Goal: Task Accomplishment & Management: Complete application form

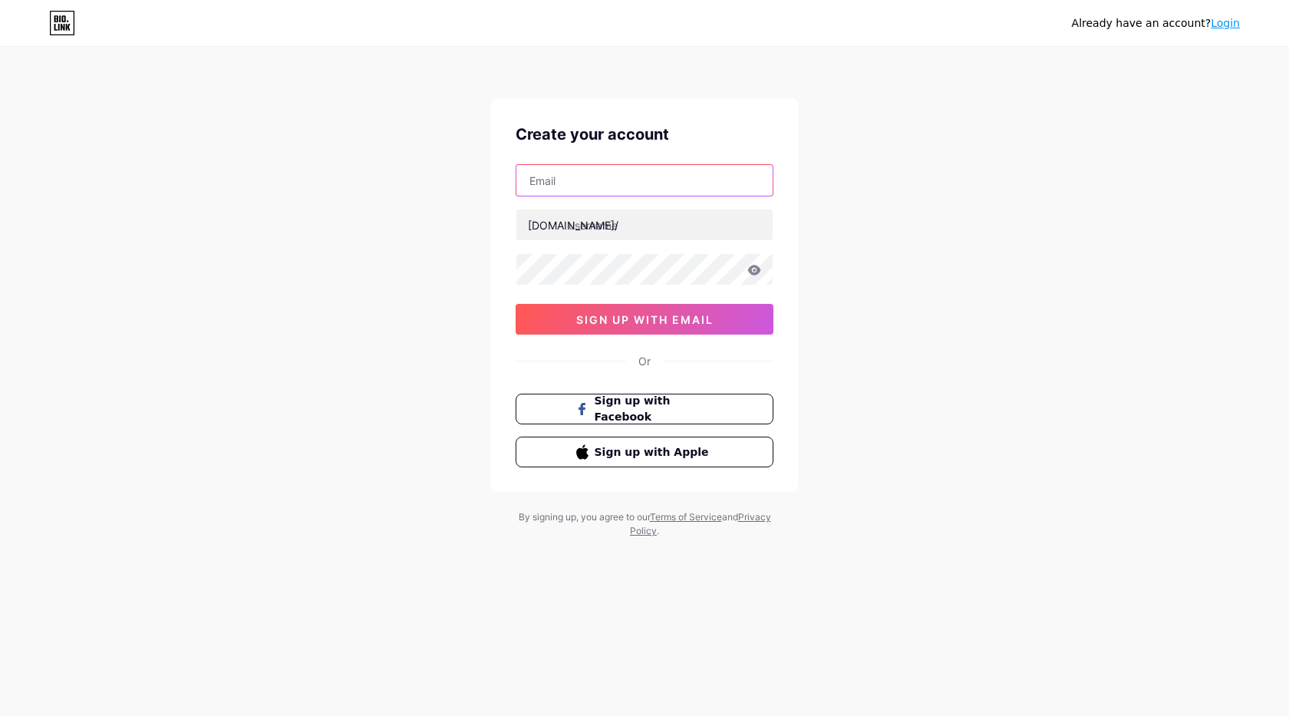
click at [593, 187] on input "text" at bounding box center [645, 180] width 256 height 31
paste input "[EMAIL_ADDRESS][DOMAIN_NAME]"
type input "[EMAIL_ADDRESS][DOMAIN_NAME]"
paste input "banusmassage"
type input "banusmassage"
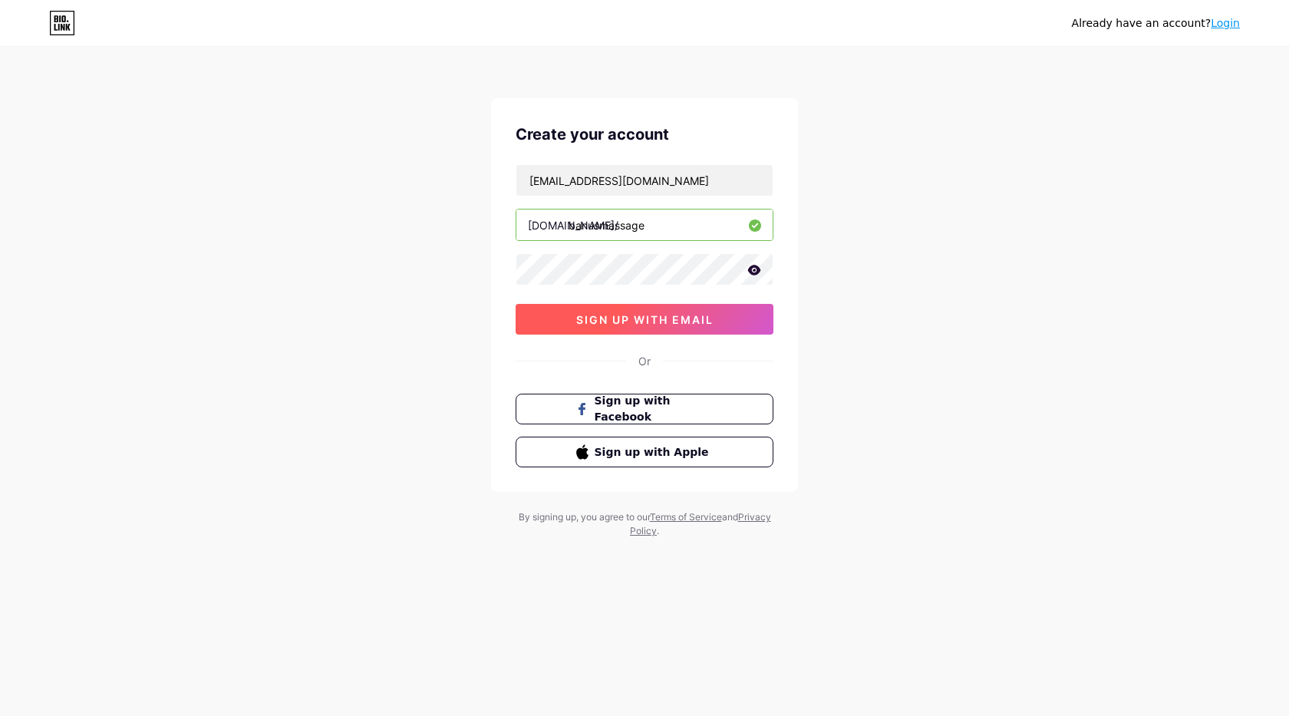
click at [620, 325] on span "sign up with email" at bounding box center [644, 319] width 137 height 13
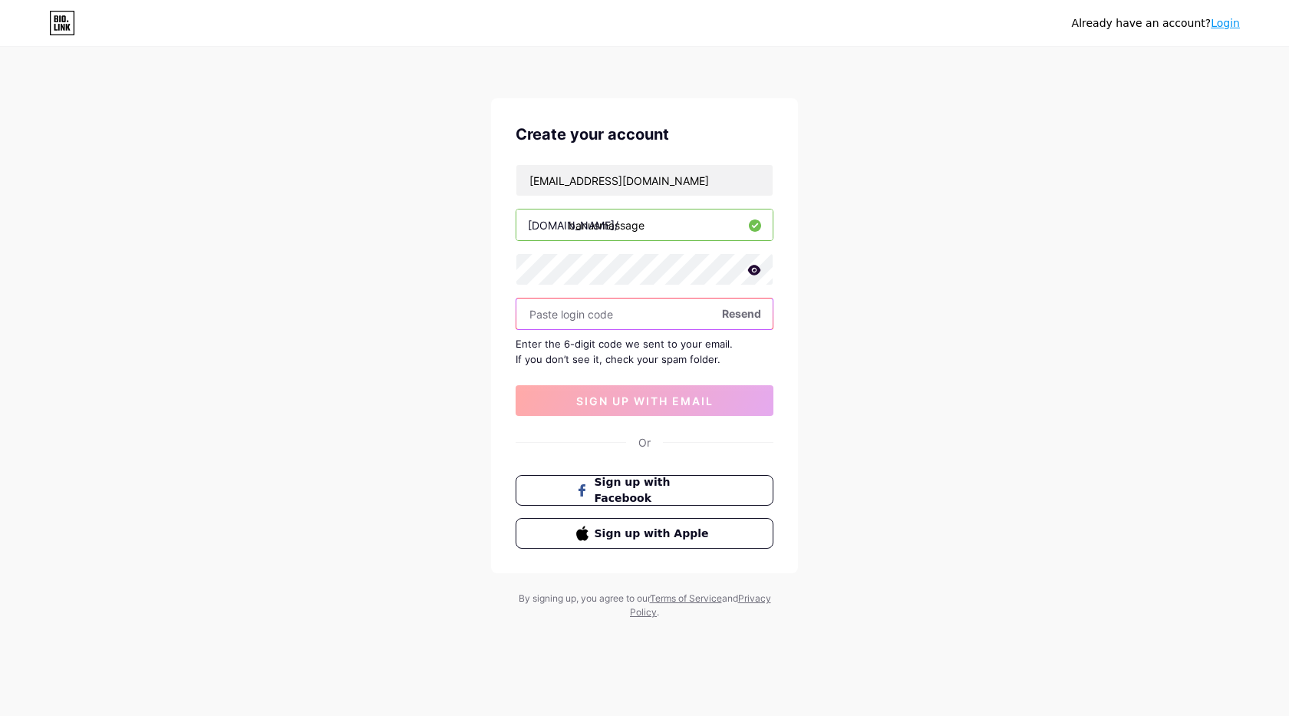
paste input "301969"
type input "301969"
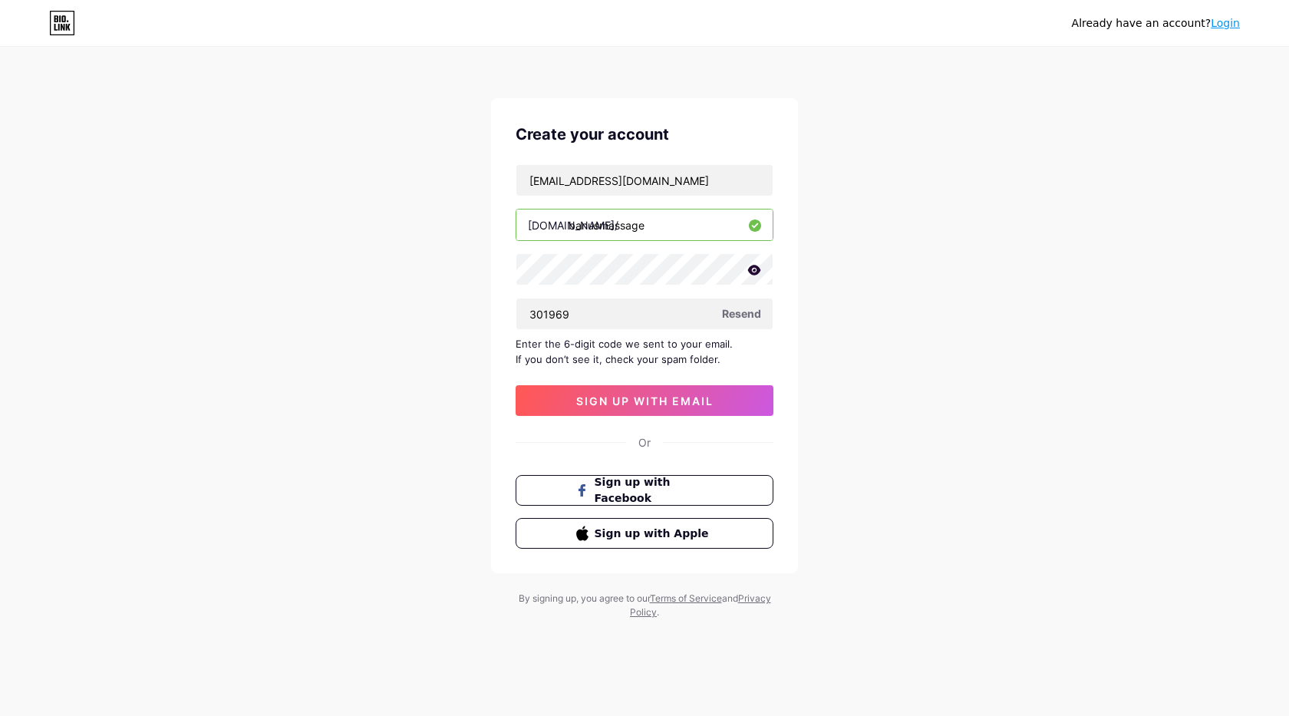
click at [671, 417] on div "Create your account [EMAIL_ADDRESS][DOMAIN_NAME] [DOMAIN_NAME]/ banusmassage 30…" at bounding box center [644, 335] width 307 height 475
click at [674, 400] on span "sign up with email" at bounding box center [644, 400] width 137 height 13
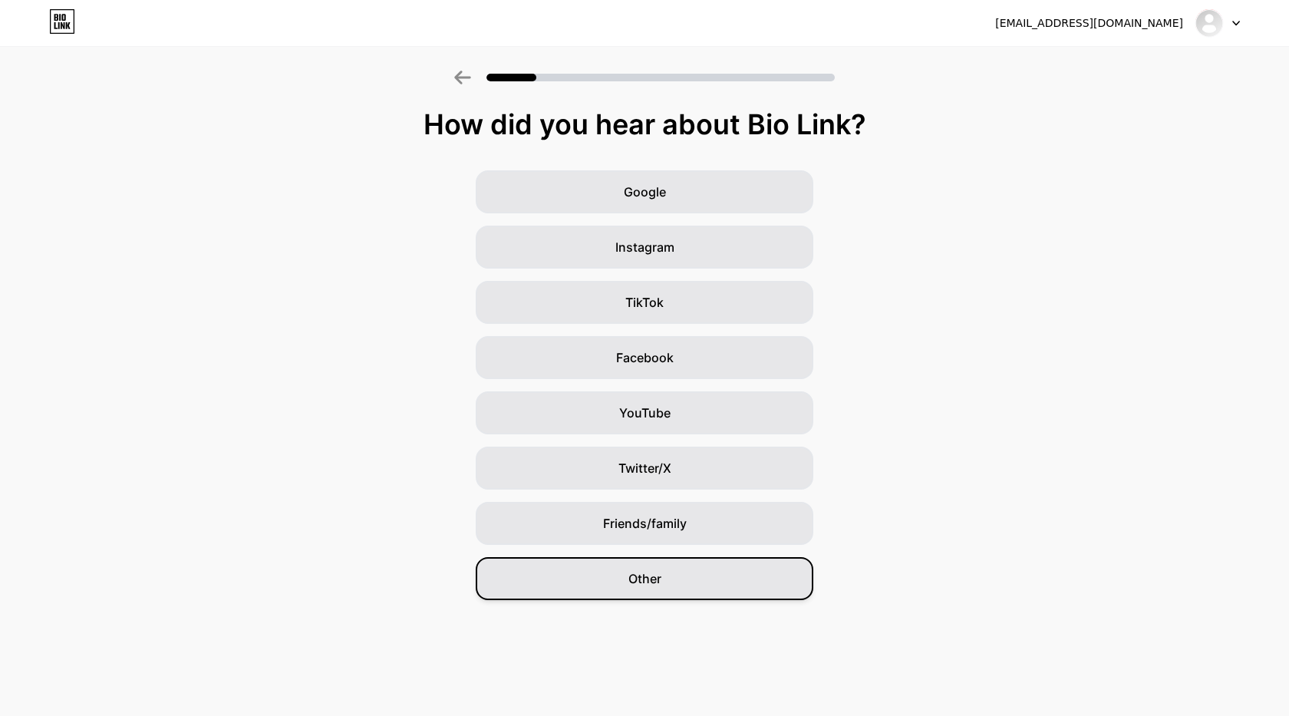
click at [722, 584] on div "Other" at bounding box center [645, 578] width 338 height 43
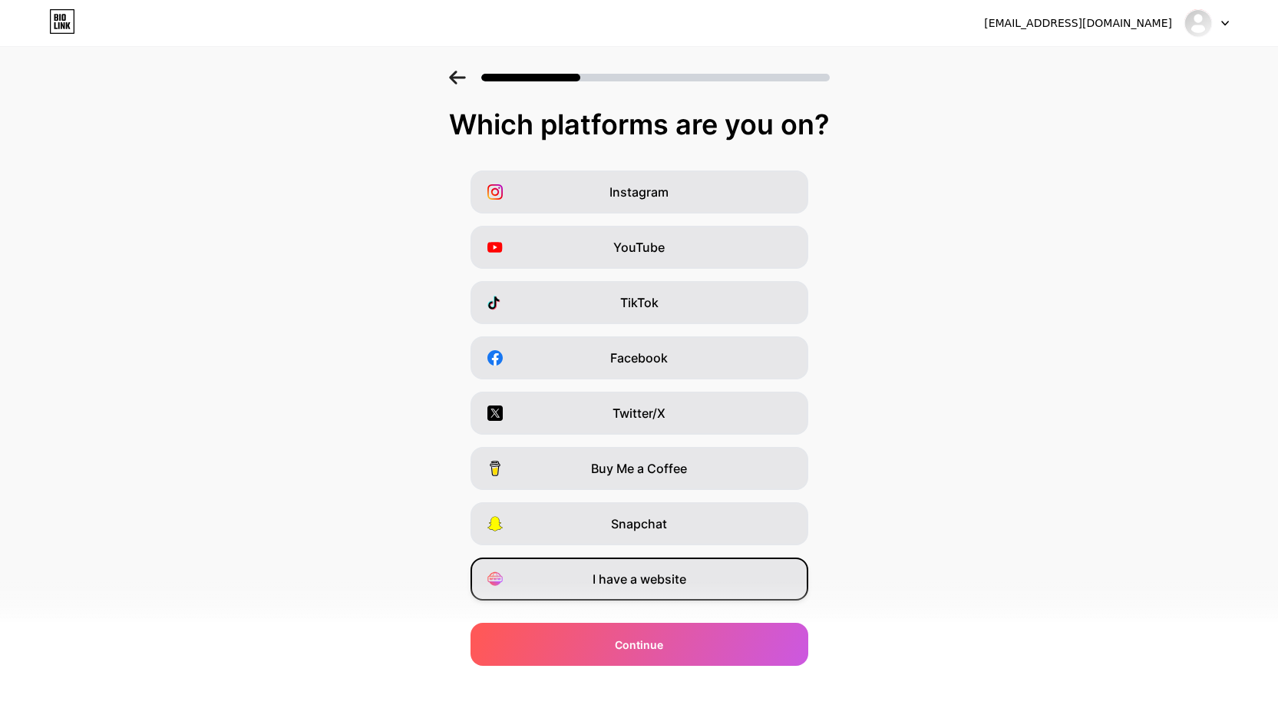
click at [701, 587] on div "I have a website" at bounding box center [639, 578] width 338 height 43
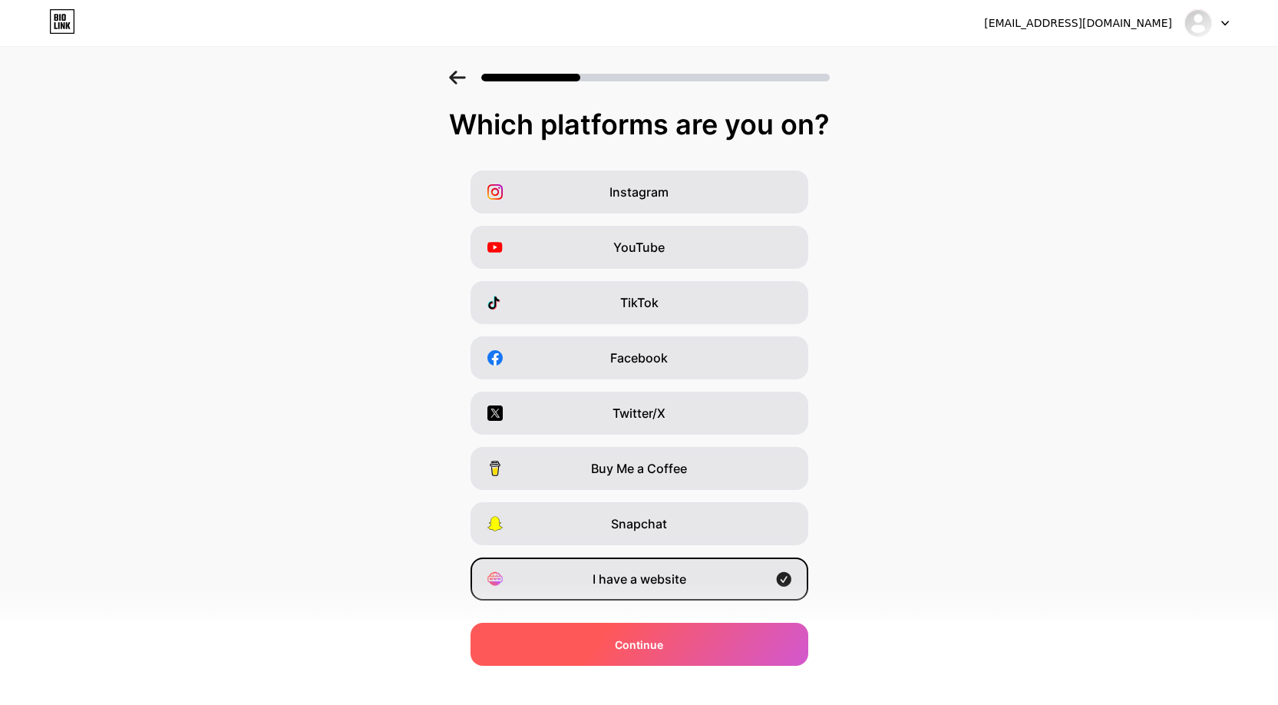
click at [706, 642] on div "Continue" at bounding box center [639, 643] width 338 height 43
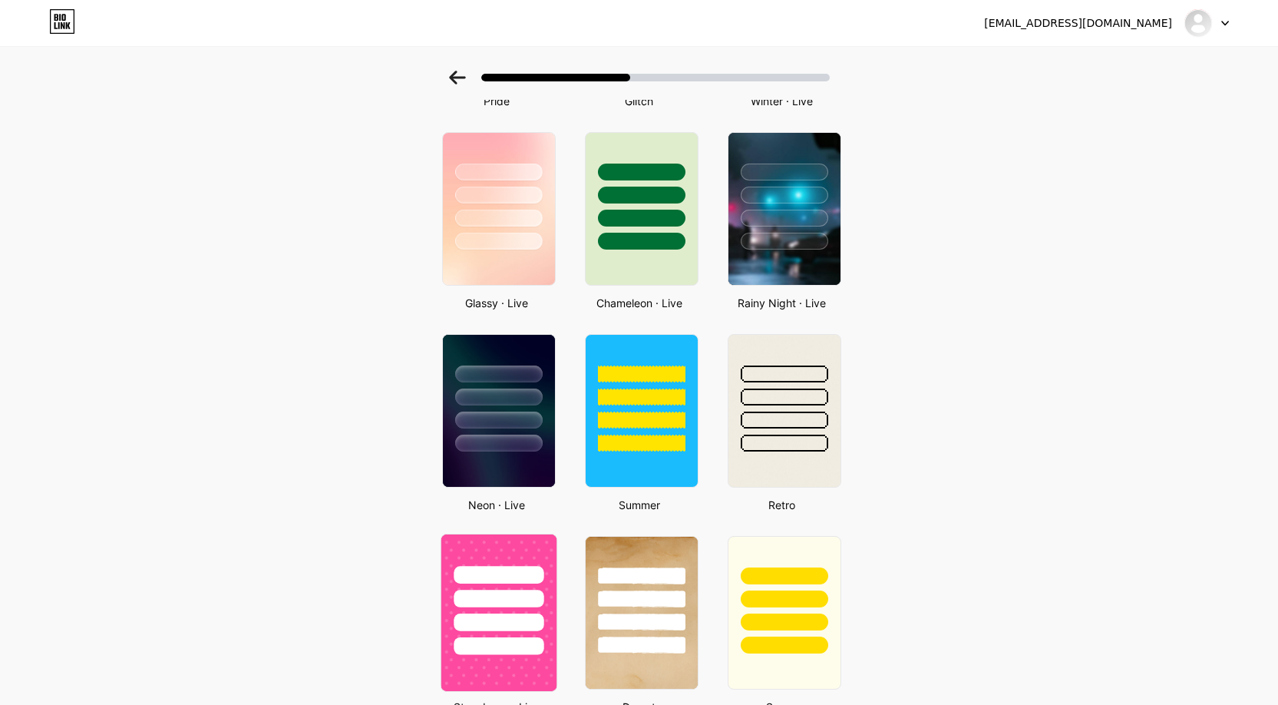
scroll to position [614, 0]
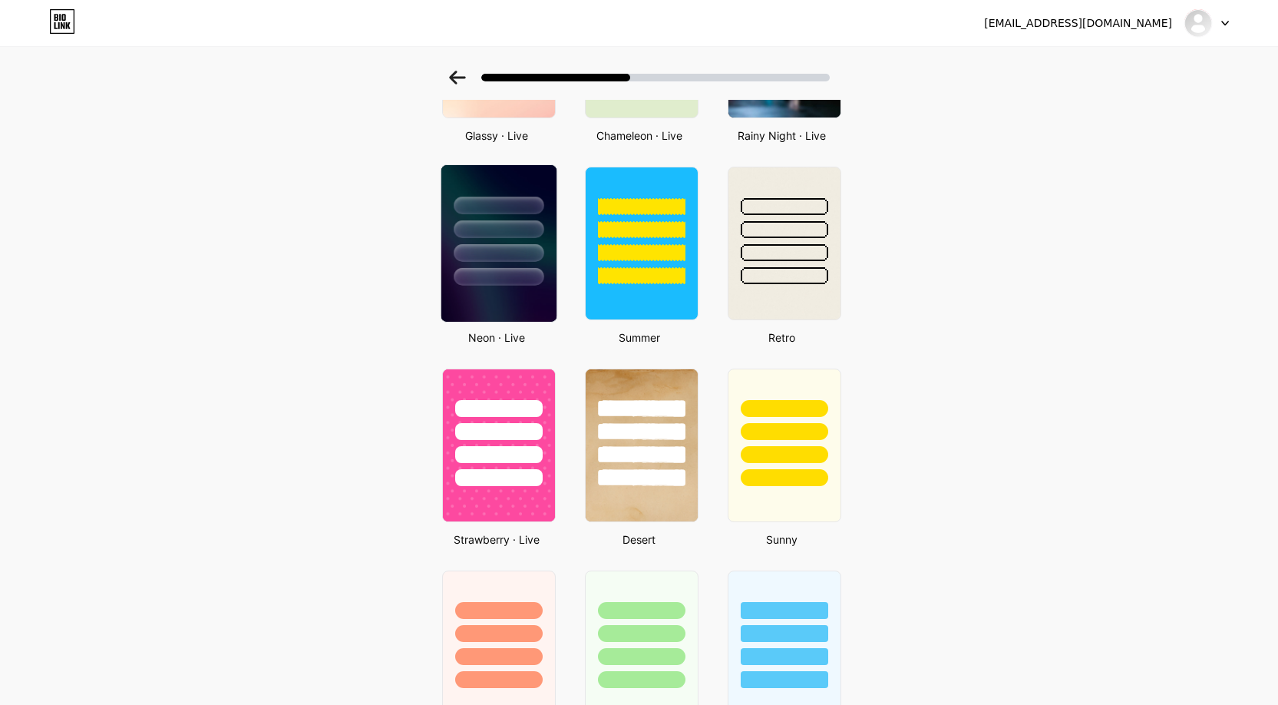
click at [490, 276] on div at bounding box center [499, 277] width 90 height 18
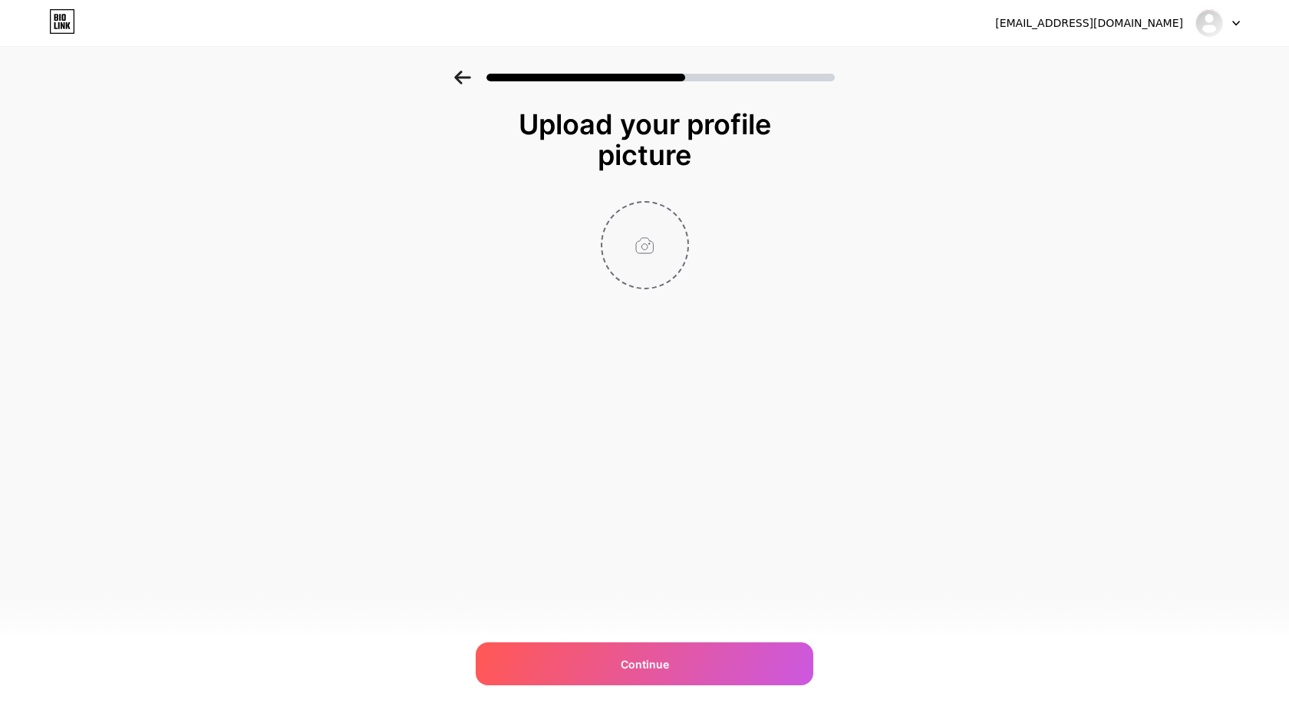
click at [652, 220] on input "file" at bounding box center [644, 245] width 85 height 85
type input "C:\fakepath\bannus massage logo.png"
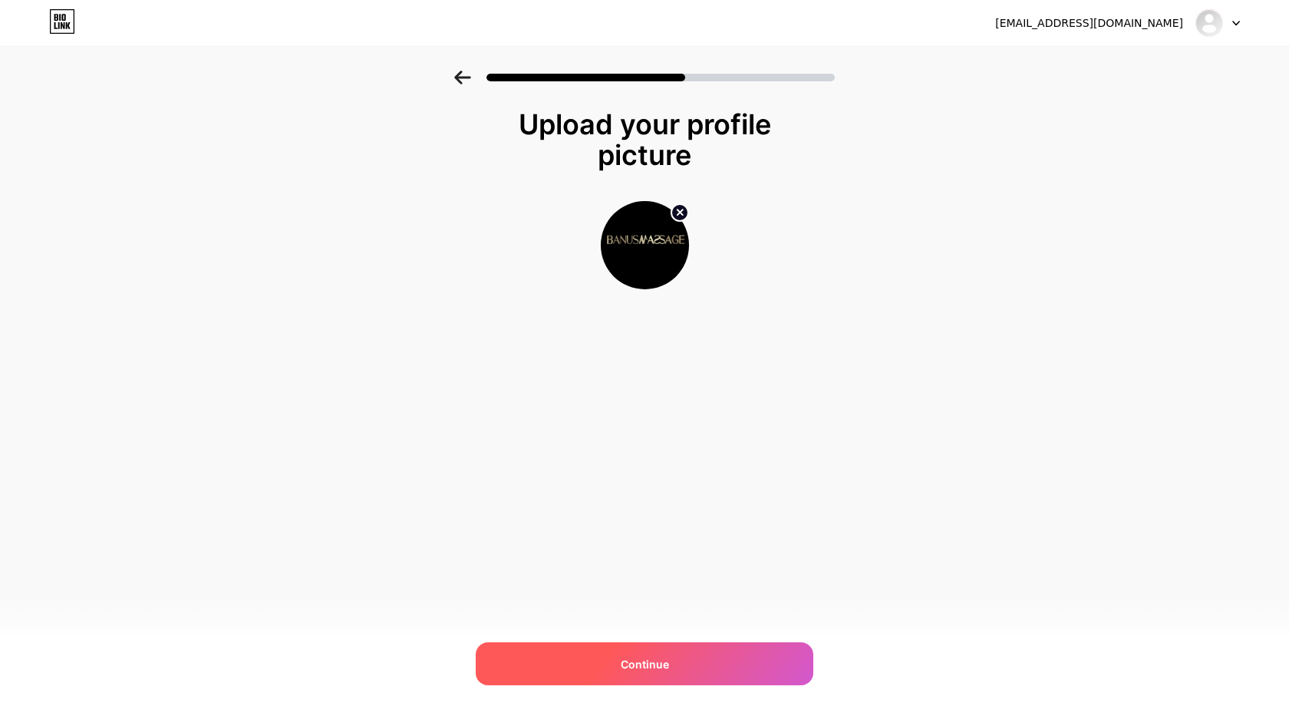
click at [695, 678] on div "Continue" at bounding box center [645, 663] width 338 height 43
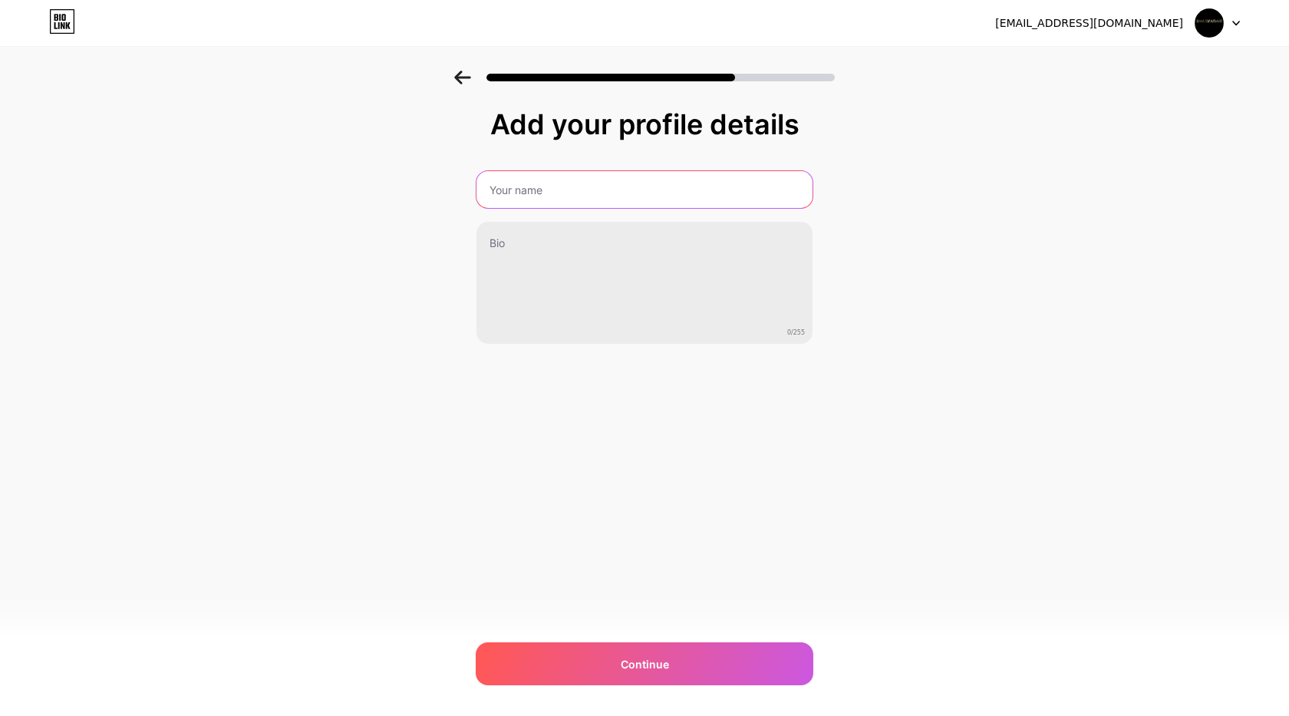
click at [515, 198] on input "text" at bounding box center [645, 189] width 336 height 37
paste input "Banus Massage"
type input "Banus Massage"
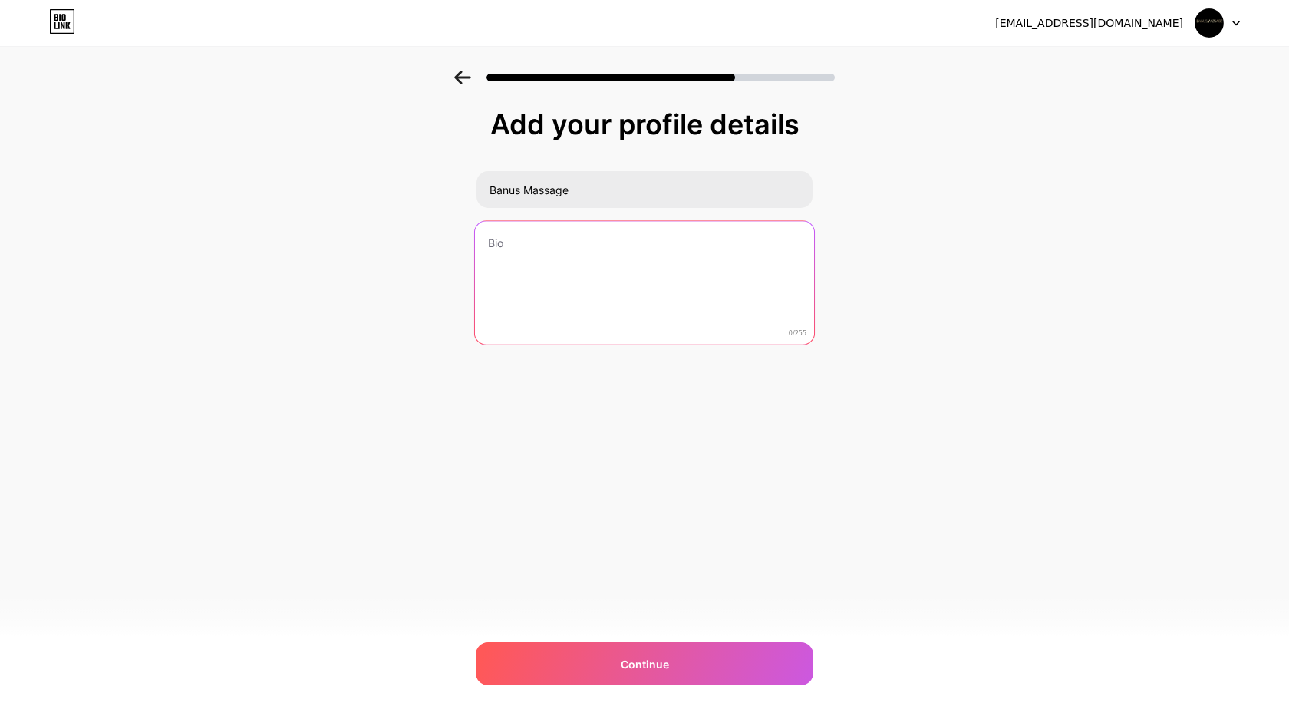
click at [521, 300] on textarea at bounding box center [644, 283] width 339 height 125
paste textarea "Experience the best divine massage in [GEOGRAPHIC_DATA], offering a unique blen…"
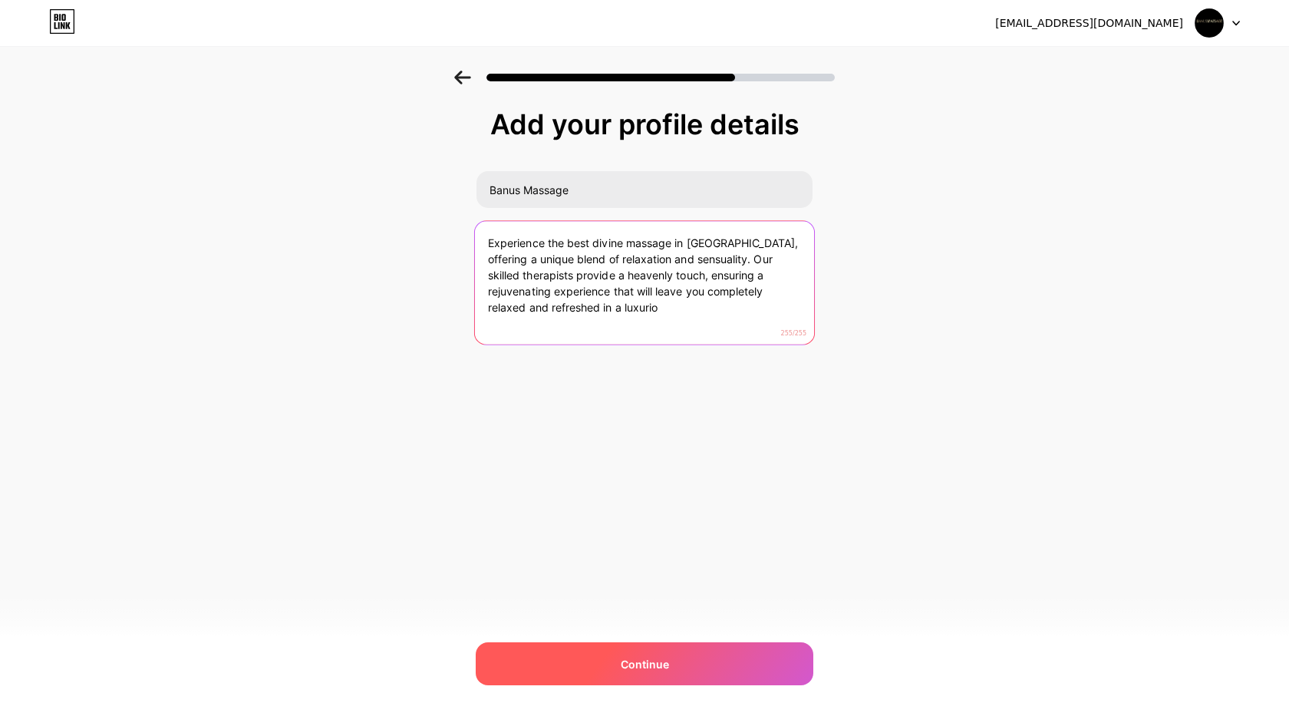
type textarea "Experience the best divine massage in [GEOGRAPHIC_DATA], offering a unique blen…"
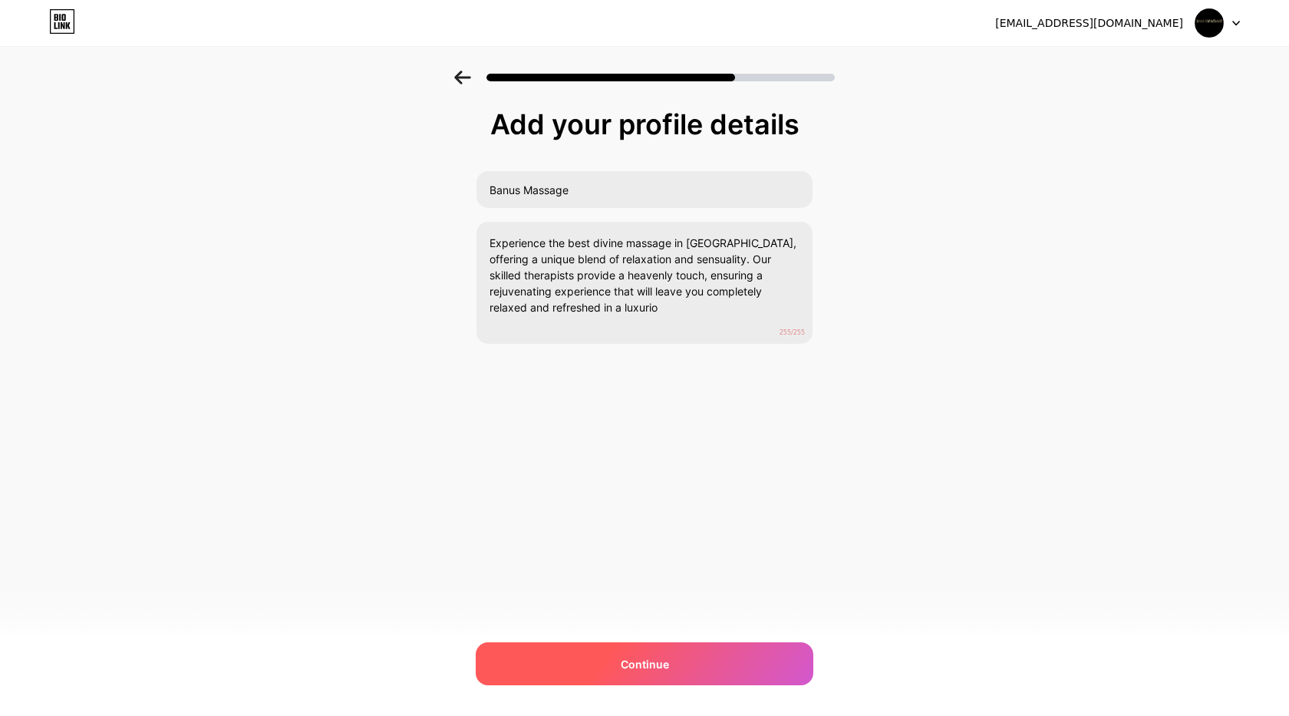
click at [687, 646] on div "Continue" at bounding box center [645, 663] width 338 height 43
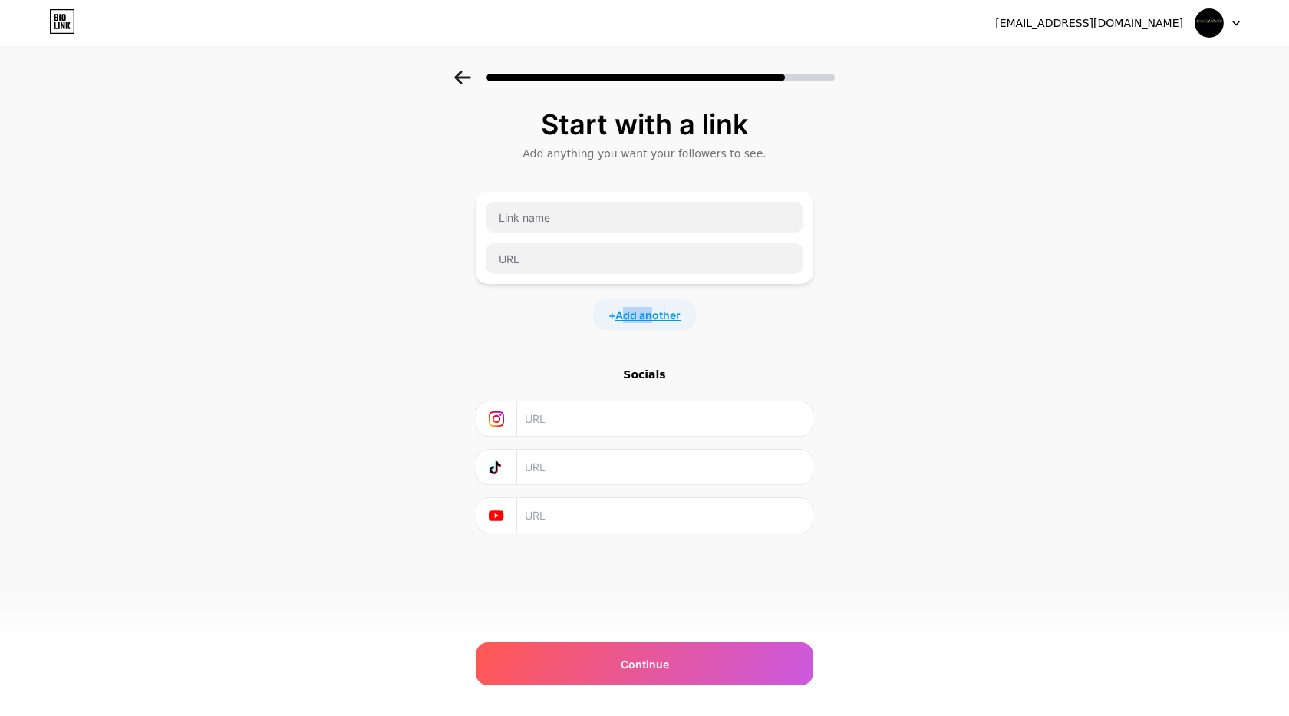
click at [652, 322] on span "Add another" at bounding box center [648, 315] width 65 height 16
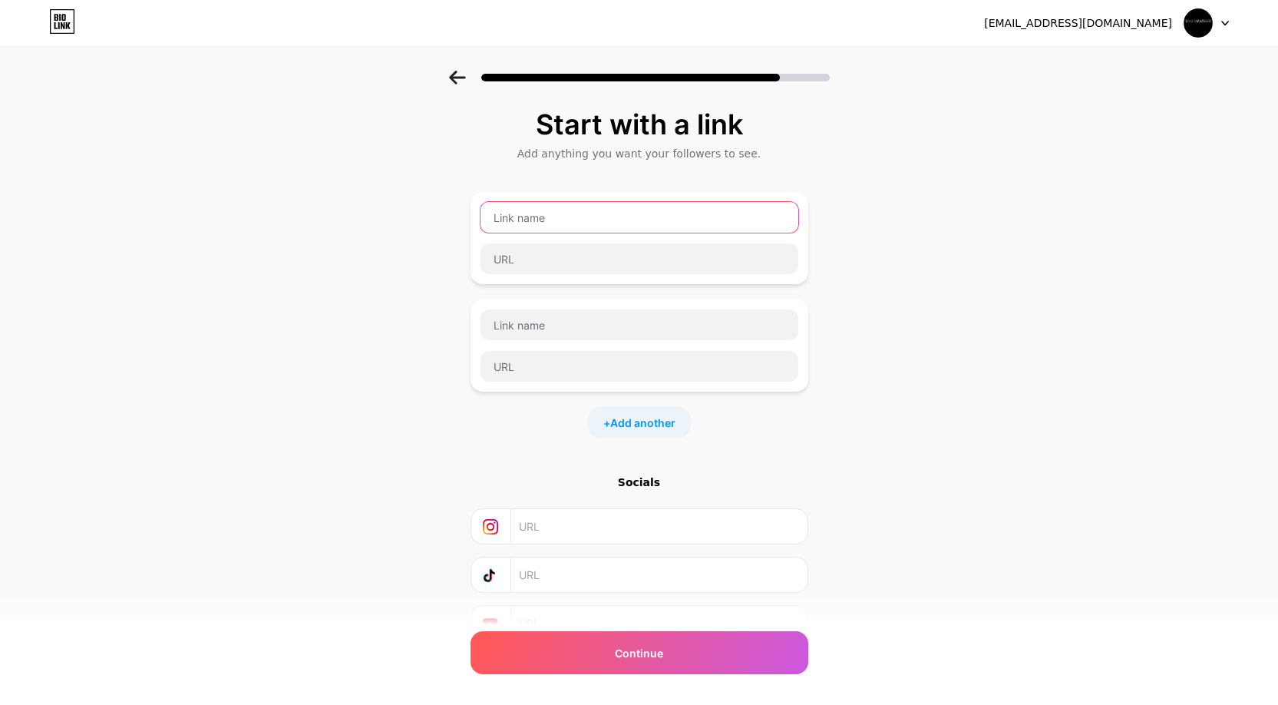
click at [551, 222] on input "text" at bounding box center [639, 217] width 318 height 31
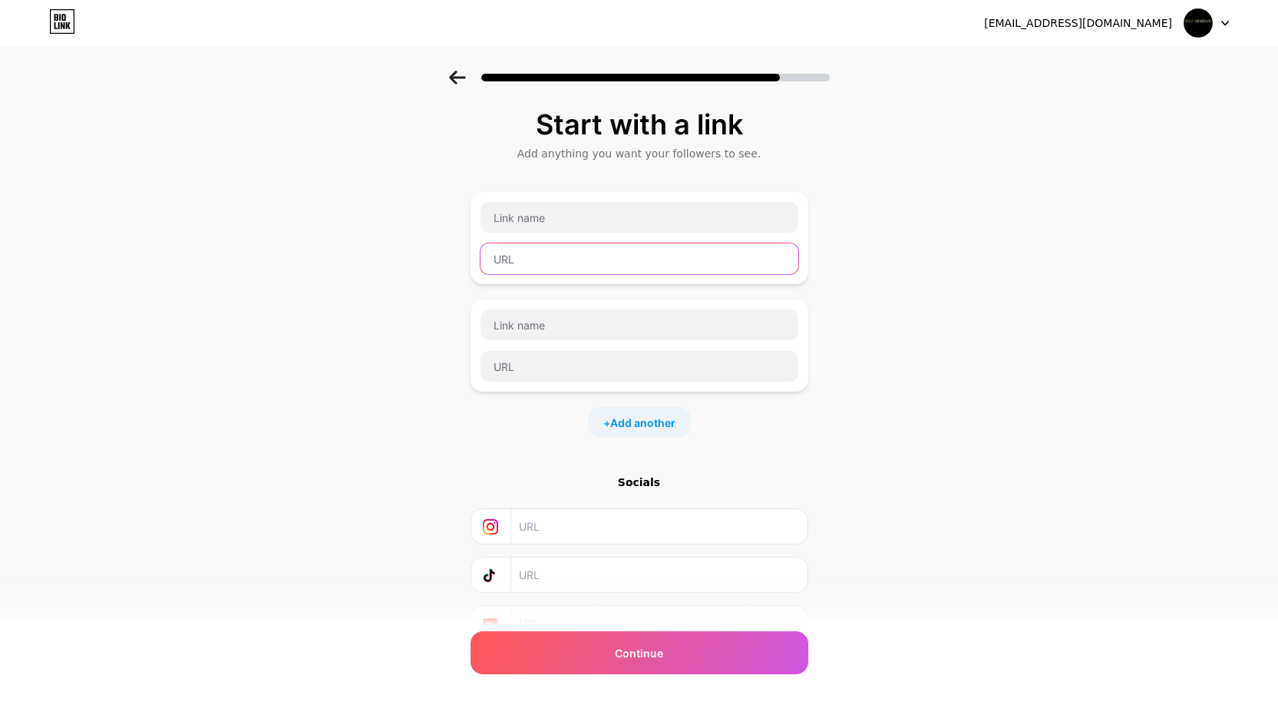
click at [558, 258] on input "text" at bounding box center [639, 258] width 318 height 31
paste input "[URL][DOMAIN_NAME]"
type input "[URL][DOMAIN_NAME]"
click at [523, 233] on div "[URL][DOMAIN_NAME]" at bounding box center [639, 238] width 319 height 74
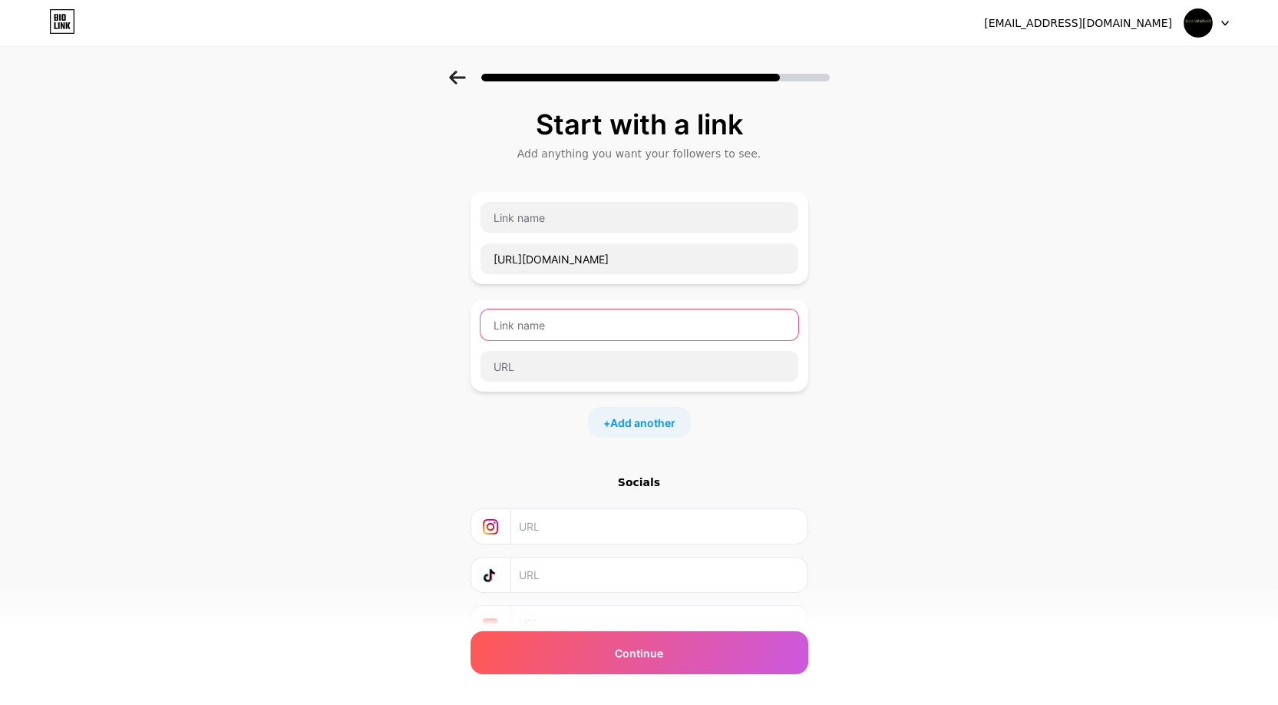
click at [553, 332] on input "text" at bounding box center [639, 324] width 318 height 31
paste input "Best Divine Massage in [GEOGRAPHIC_DATA]"
type input "Best Divine Massage in [GEOGRAPHIC_DATA]"
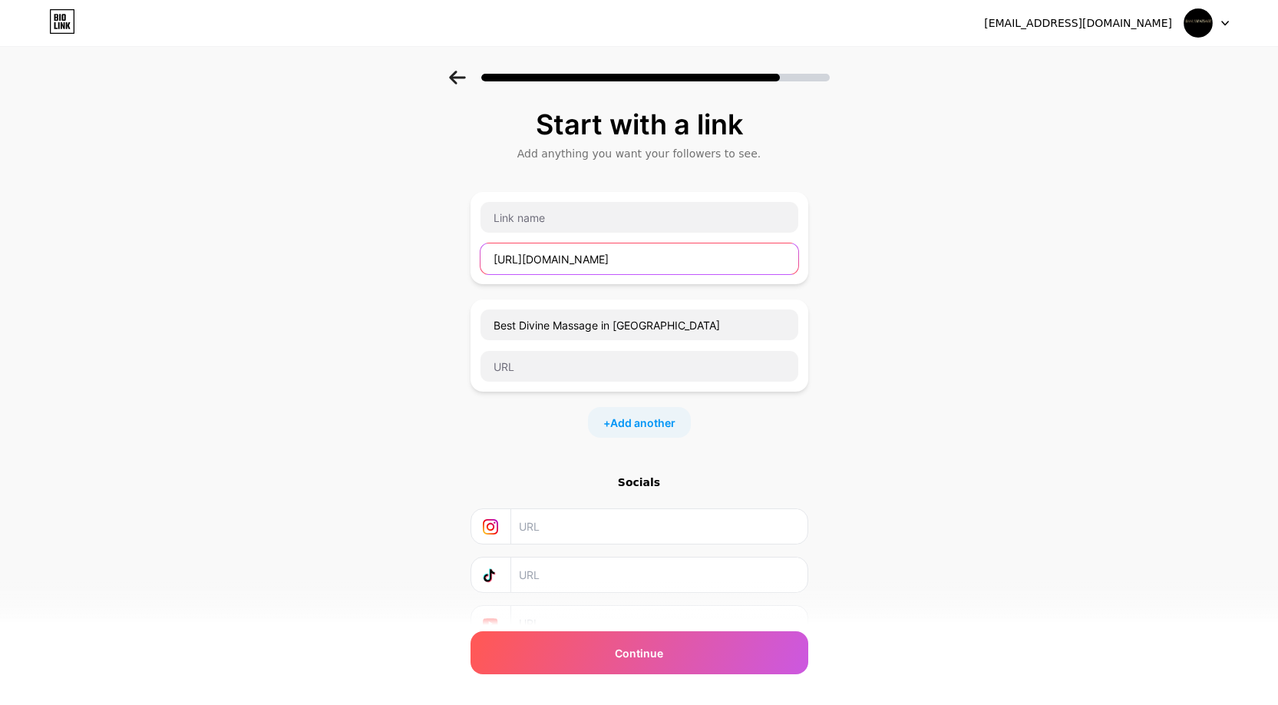
click at [540, 261] on input "[URL][DOMAIN_NAME]" at bounding box center [639, 258] width 318 height 31
click at [584, 370] on input "text" at bounding box center [639, 366] width 318 height 31
paste input "[URL][DOMAIN_NAME]"
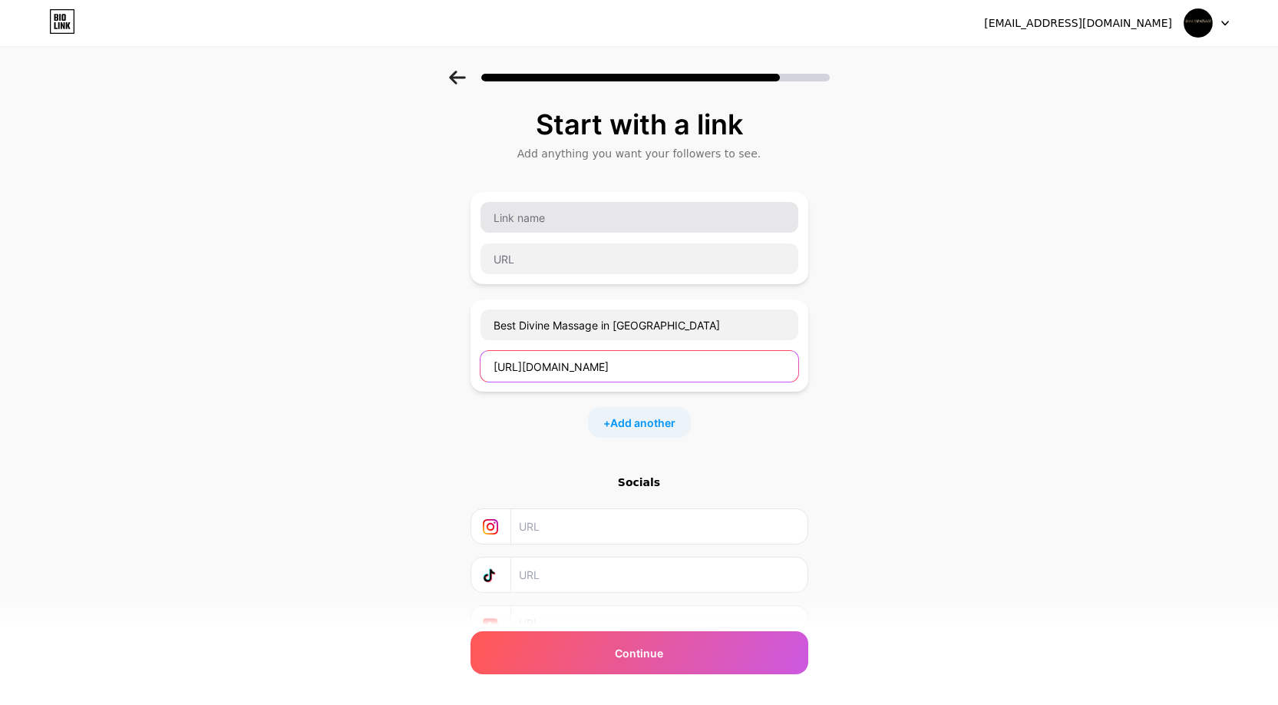
type input "[URL][DOMAIN_NAME]"
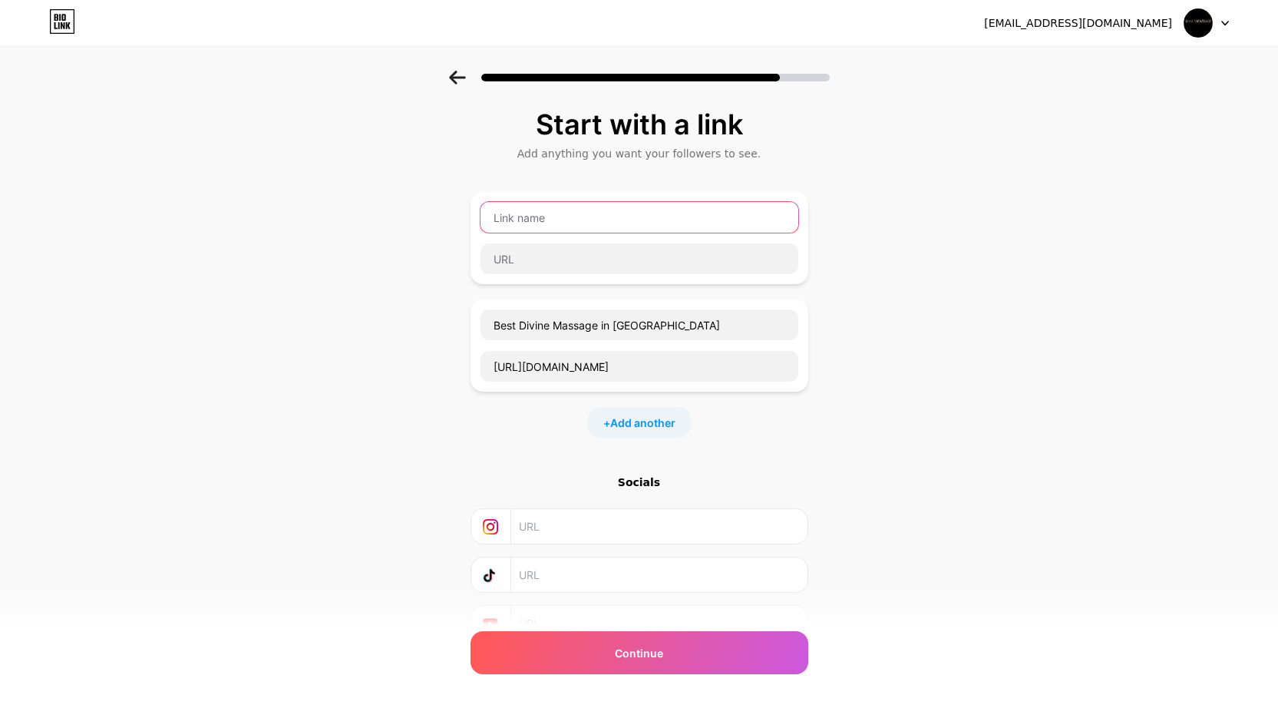
click at [576, 230] on input "text" at bounding box center [639, 217] width 318 height 31
paste input "Banus Massage"
type input "Banus Massage"
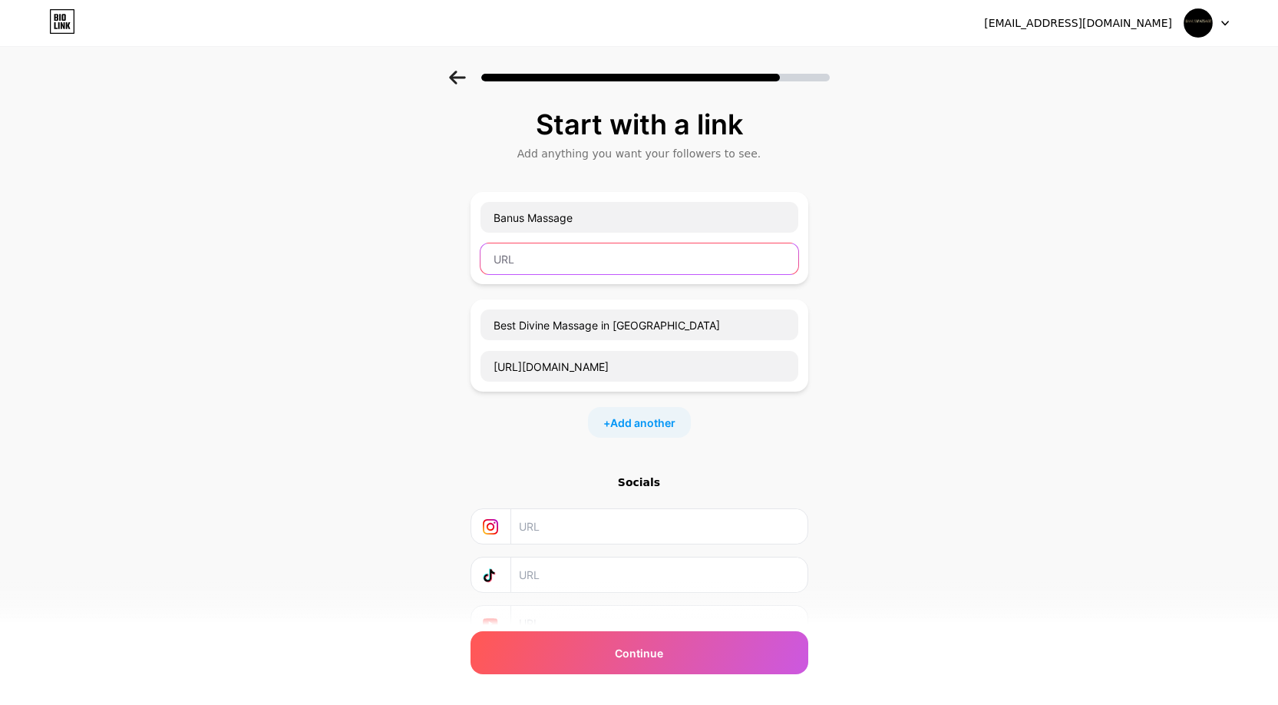
paste input "[URL][DOMAIN_NAME]"
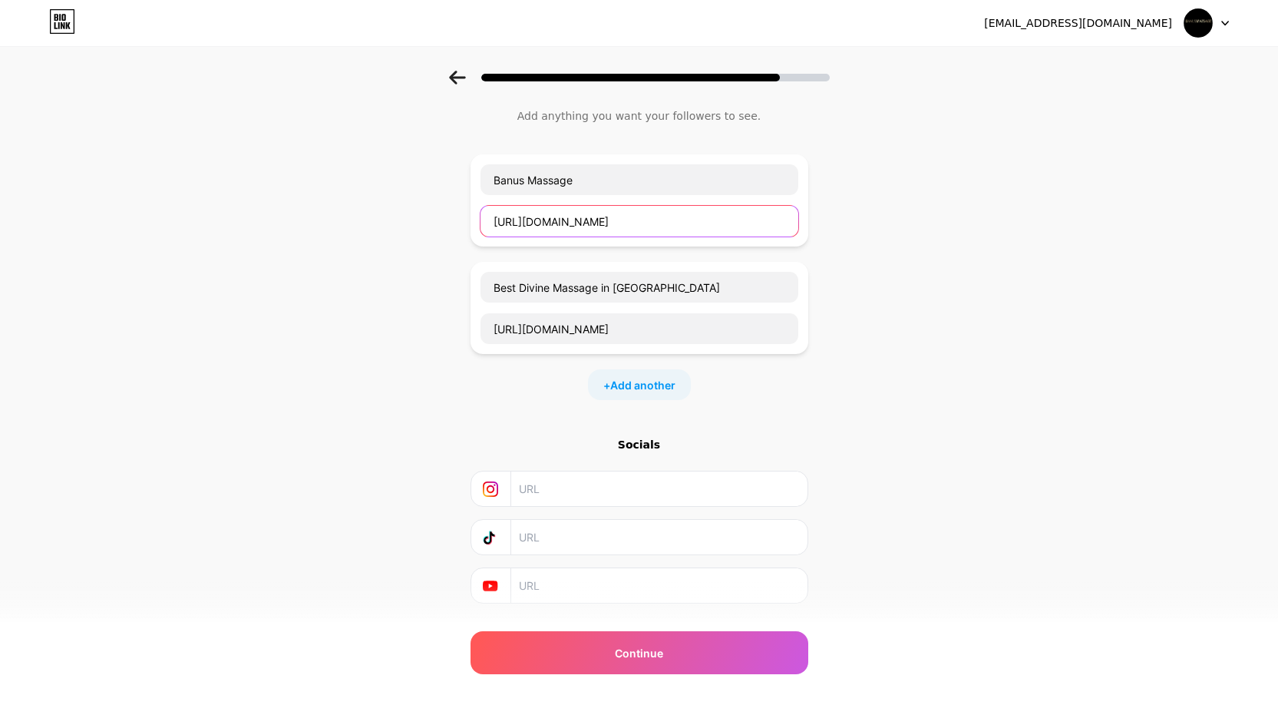
scroll to position [74, 0]
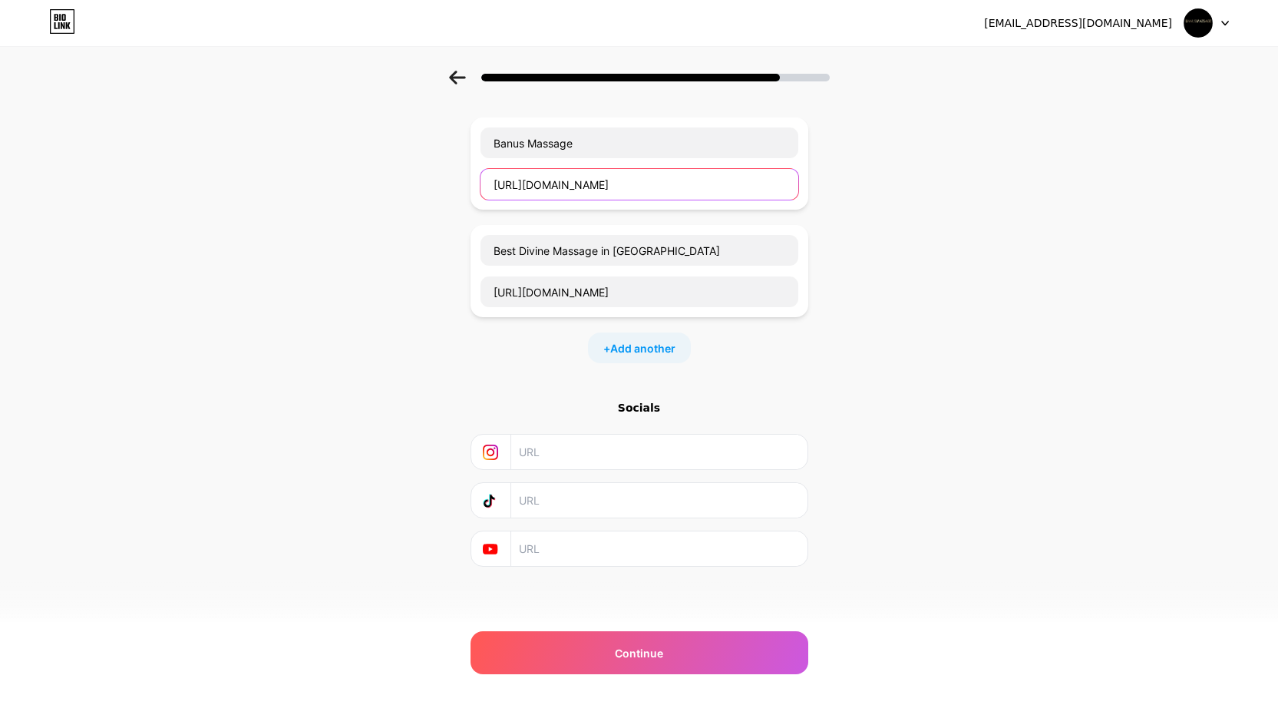
type input "[URL][DOMAIN_NAME]"
click at [600, 449] on input "text" at bounding box center [658, 451] width 279 height 35
paste input "[URL][DOMAIN_NAME]"
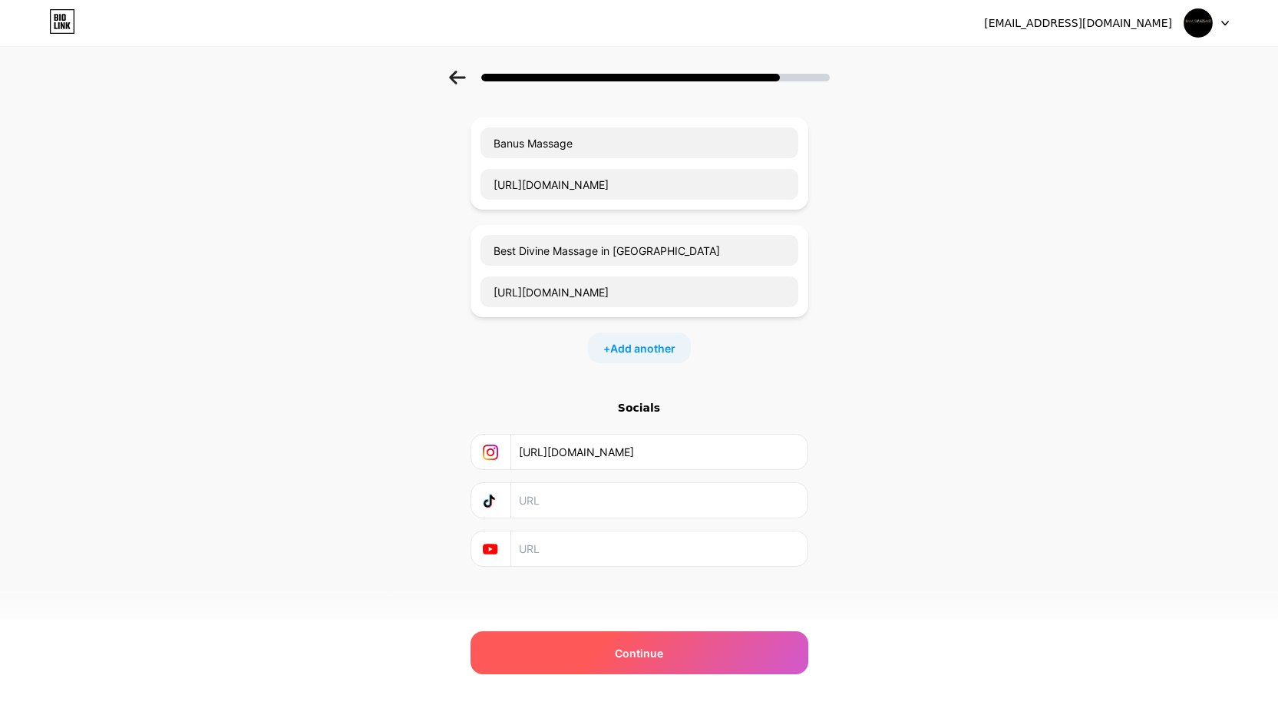
type input "[URL][DOMAIN_NAME]"
click at [688, 637] on div "Continue" at bounding box center [639, 652] width 338 height 43
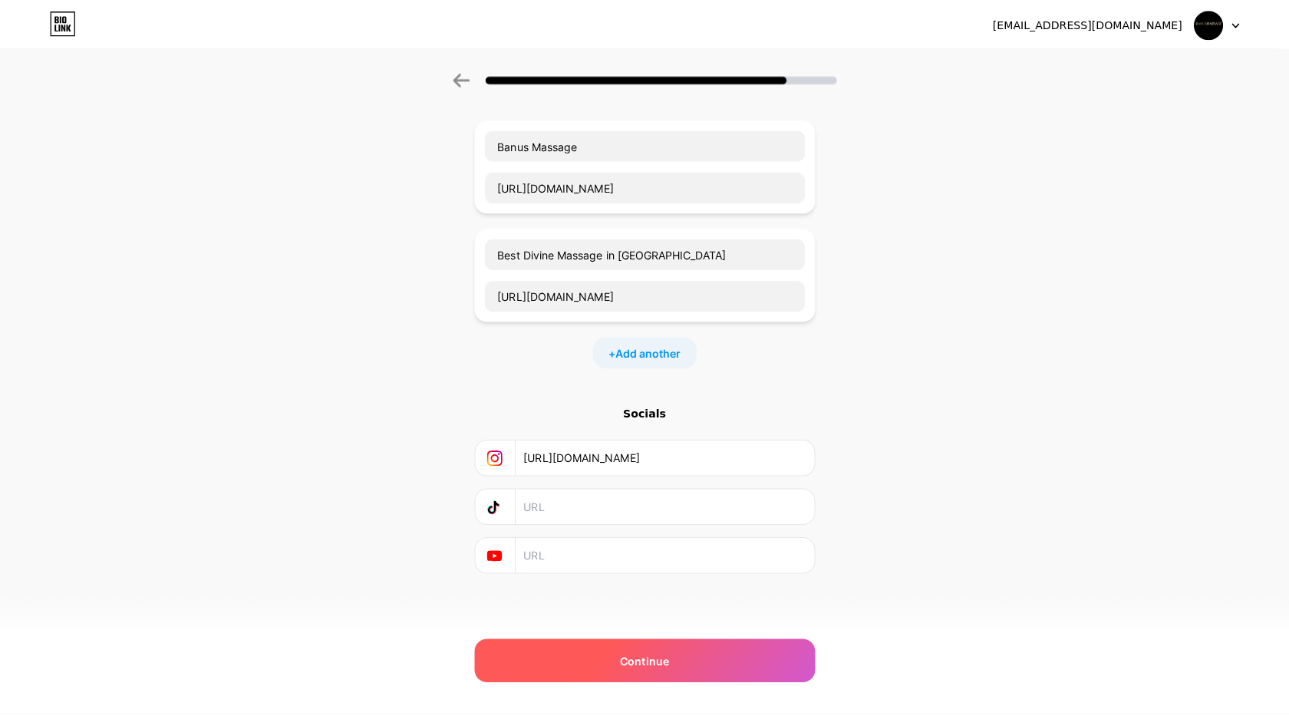
scroll to position [0, 0]
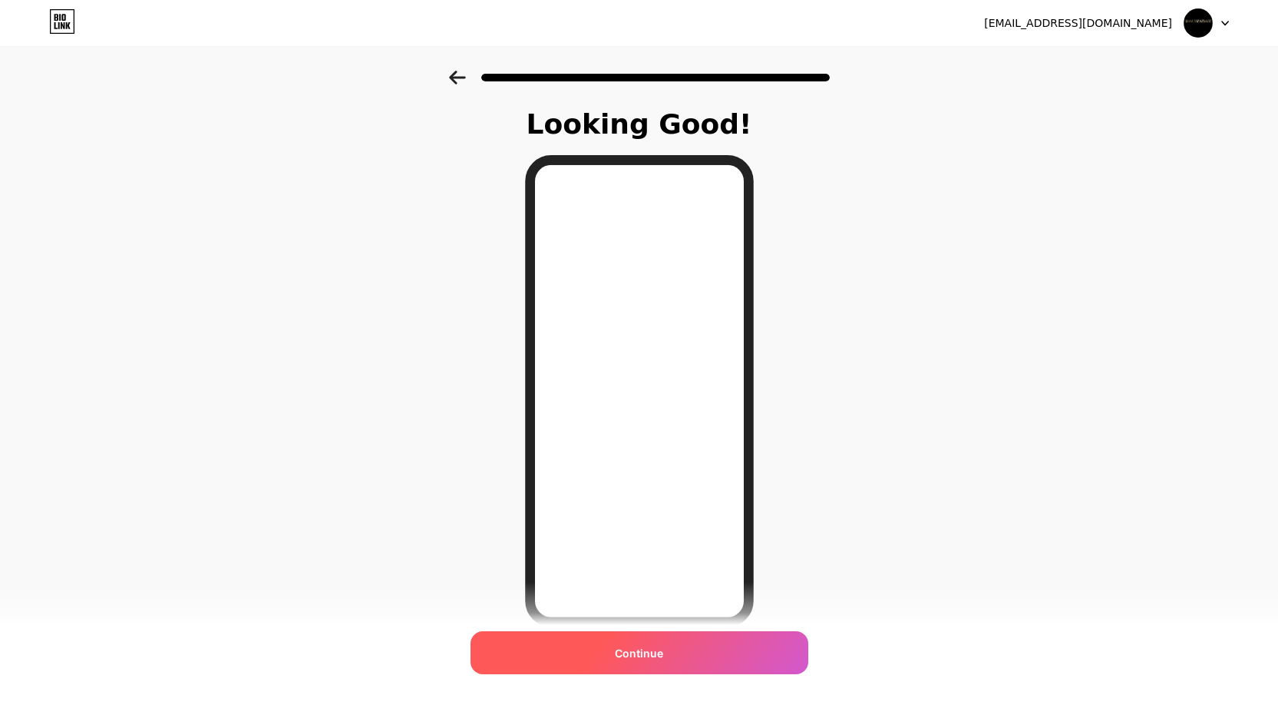
click at [647, 652] on span "Continue" at bounding box center [639, 653] width 48 height 16
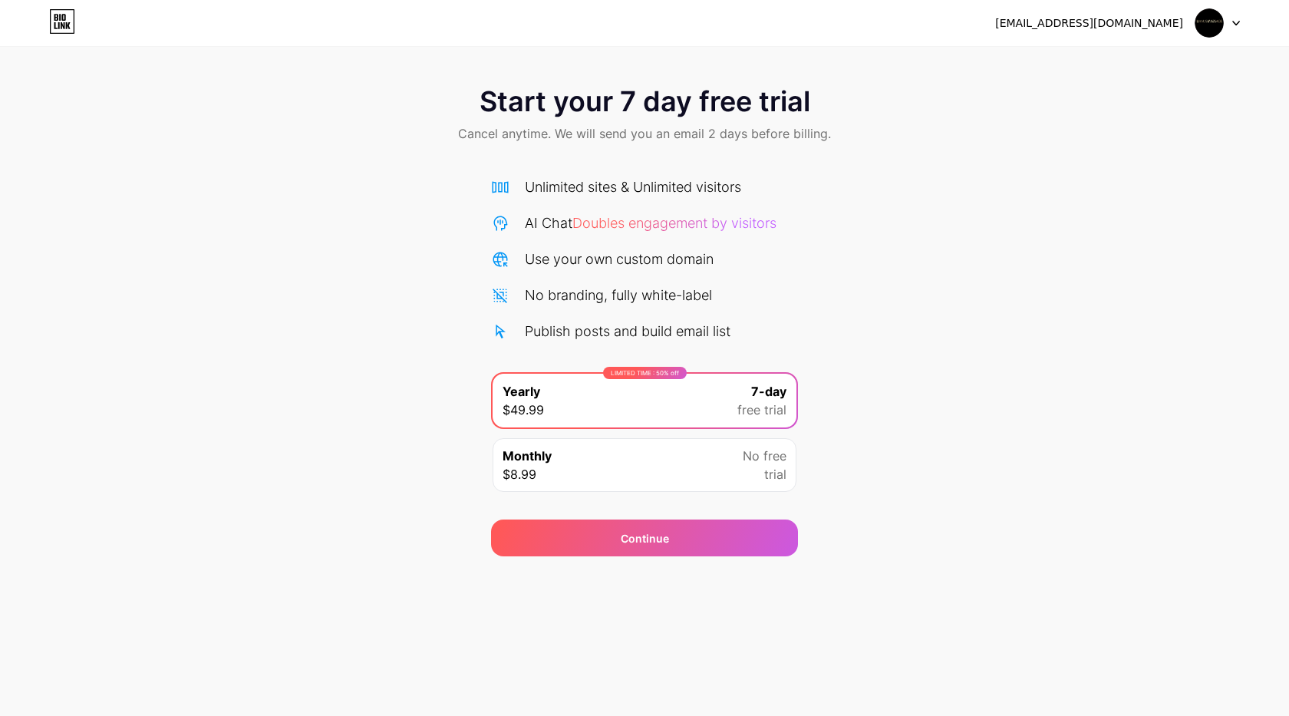
click at [662, 476] on div "Monthly $8.99 No free trial" at bounding box center [645, 465] width 304 height 54
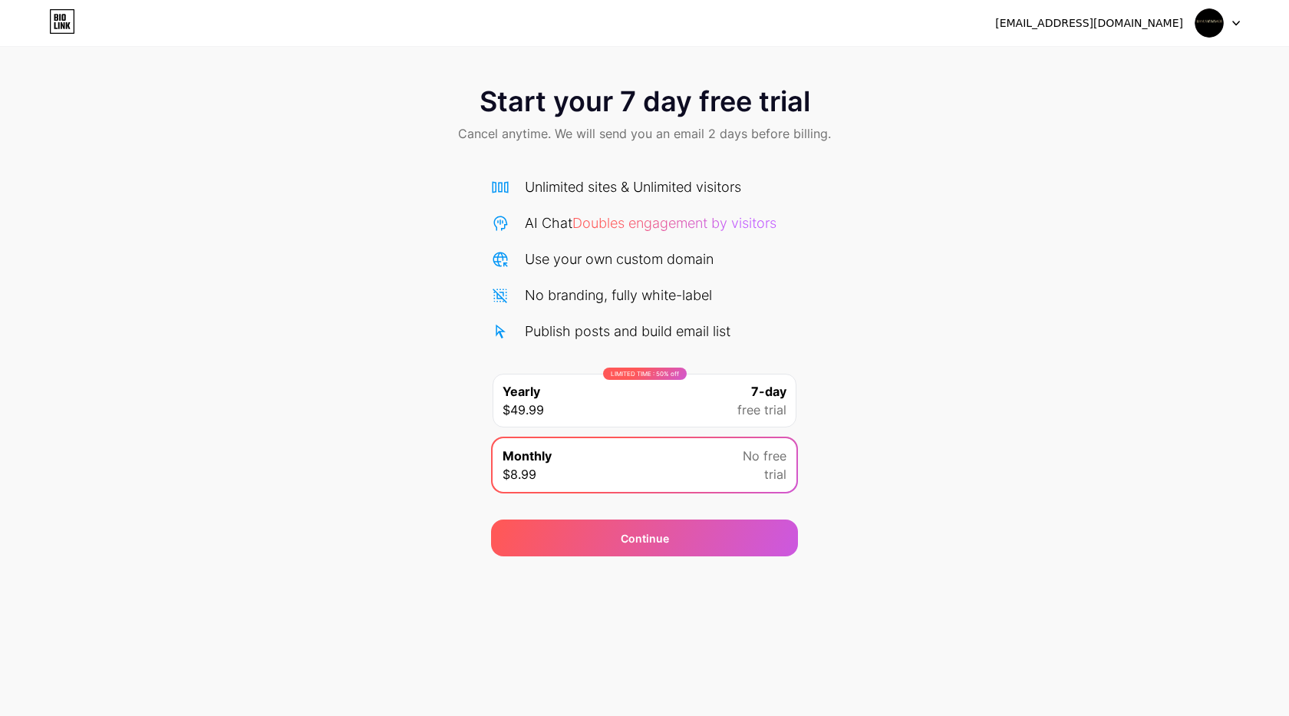
click at [662, 404] on div "LIMITED TIME : 50% off Yearly $49.99 7-day free trial" at bounding box center [645, 401] width 304 height 54
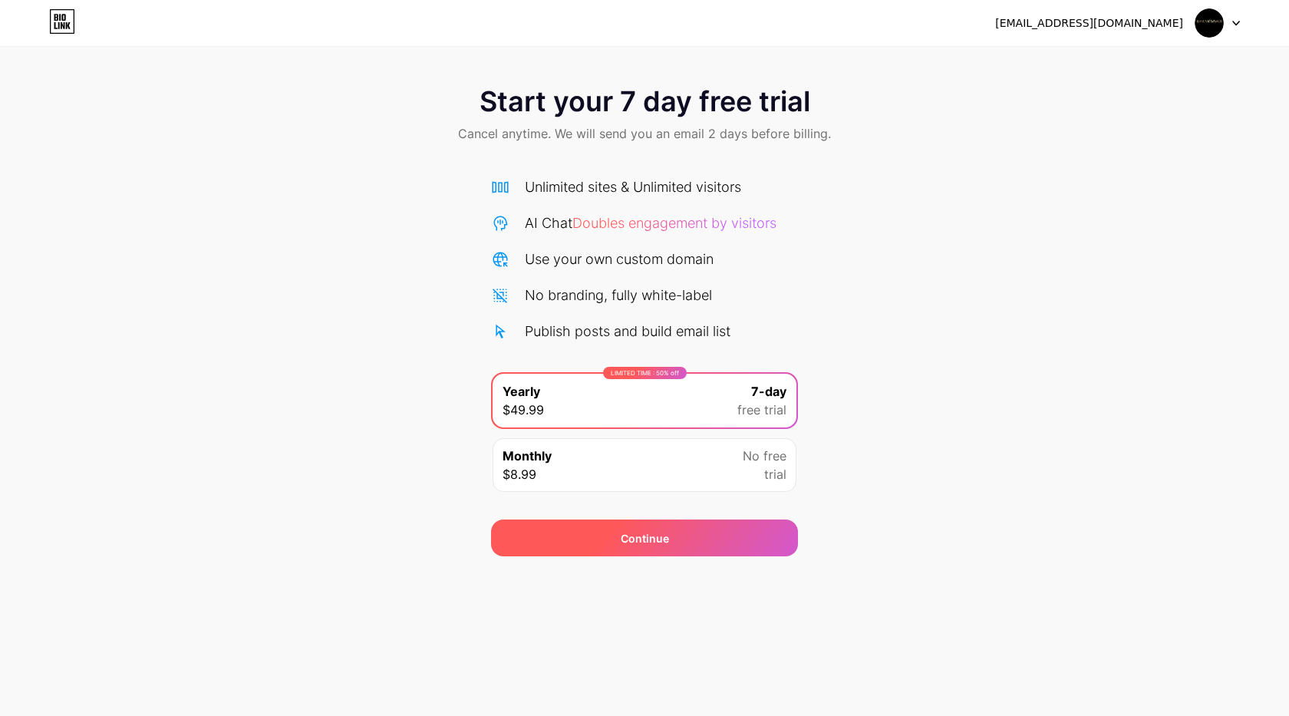
drag, startPoint x: 674, startPoint y: 536, endPoint x: 663, endPoint y: 529, distance: 13.2
click at [674, 537] on div "Continue" at bounding box center [644, 538] width 307 height 37
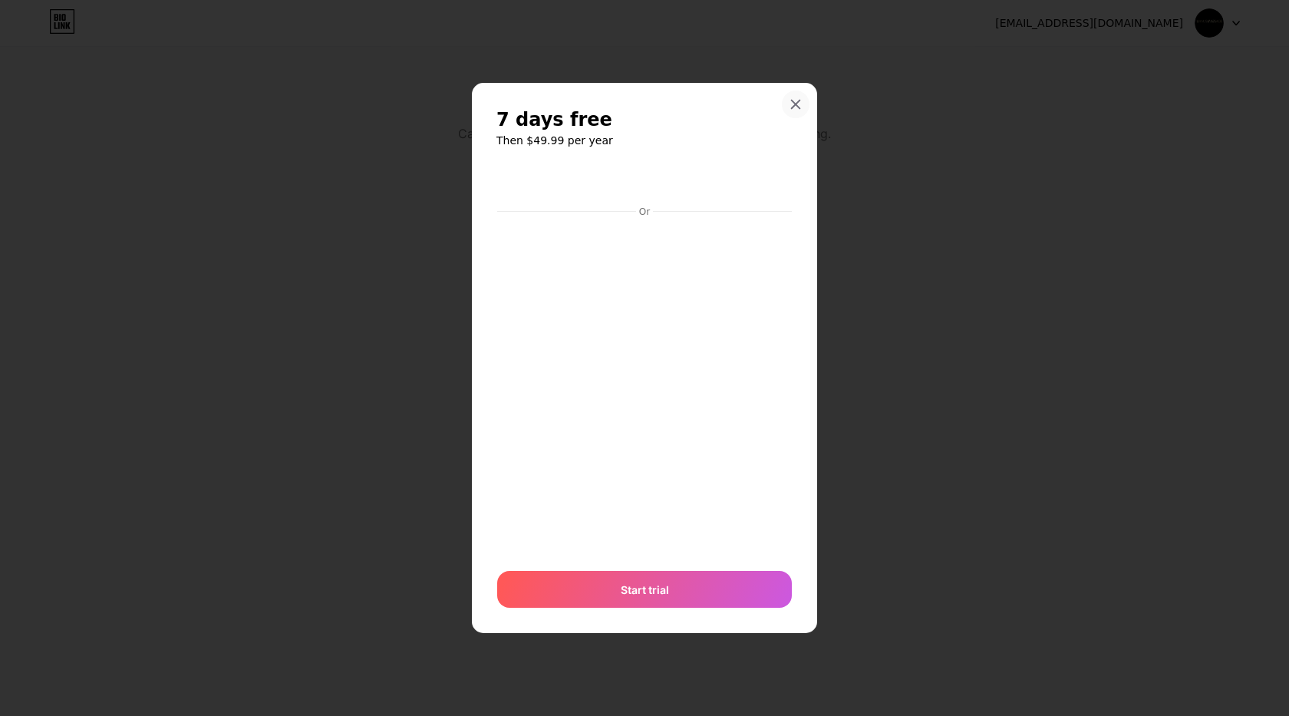
click at [791, 101] on icon at bounding box center [796, 104] width 12 height 12
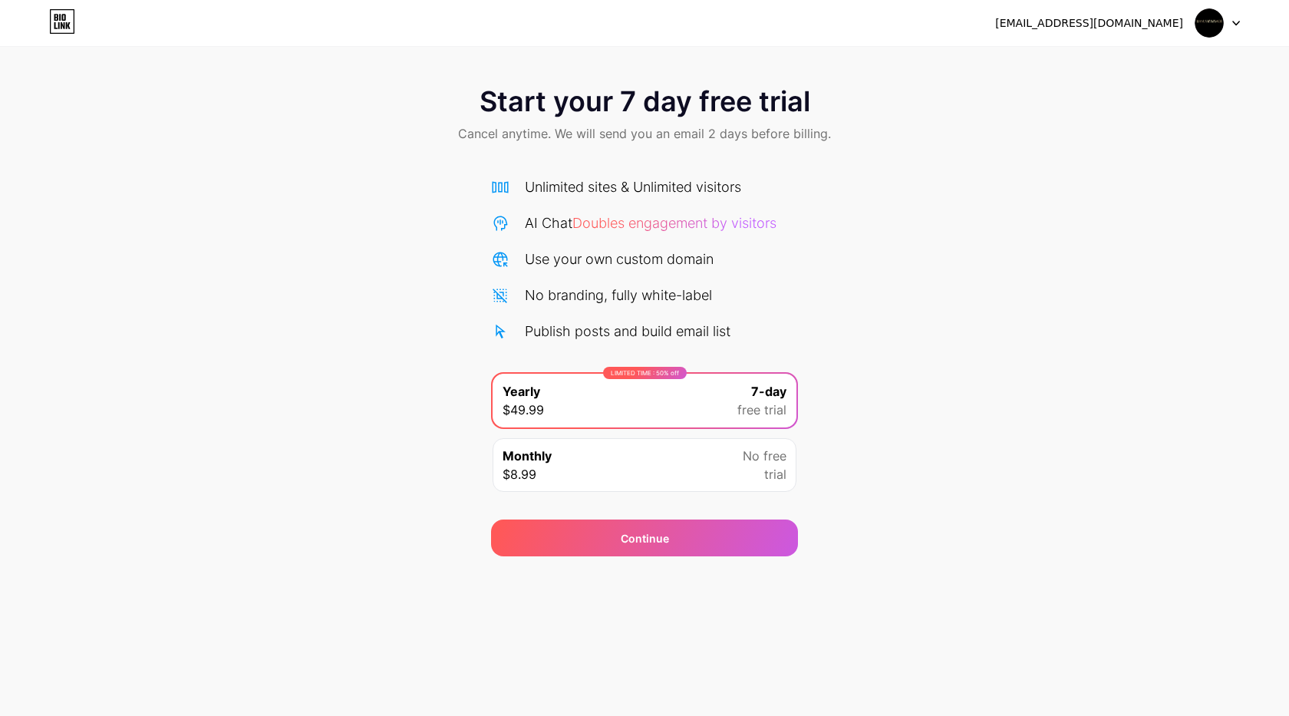
click at [1233, 12] on div at bounding box center [1218, 23] width 45 height 28
drag, startPoint x: 1023, startPoint y: 348, endPoint x: 1018, endPoint y: 355, distance: 8.3
click at [1023, 349] on div "Start your 7 day free trial Cancel anytime. We will send you an email 2 days be…" at bounding box center [644, 314] width 1289 height 486
click at [670, 544] on div "Continue" at bounding box center [644, 538] width 307 height 37
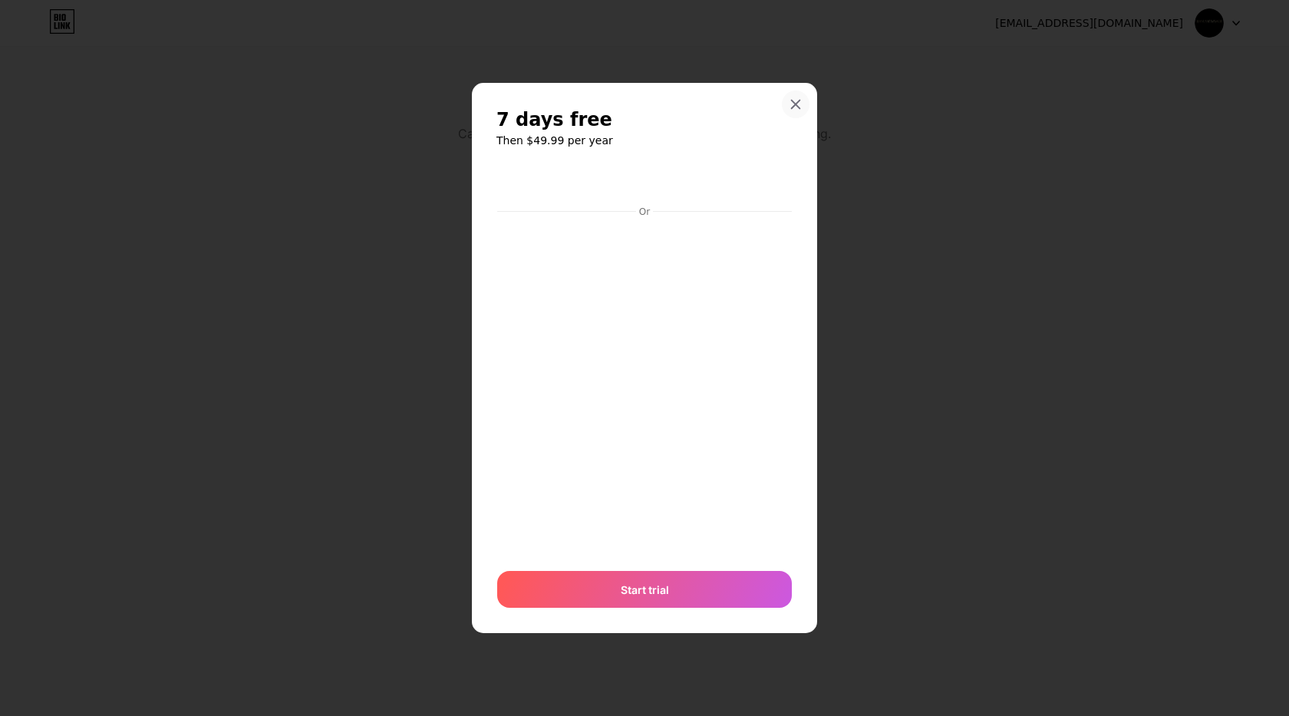
click at [801, 103] on icon at bounding box center [796, 104] width 12 height 12
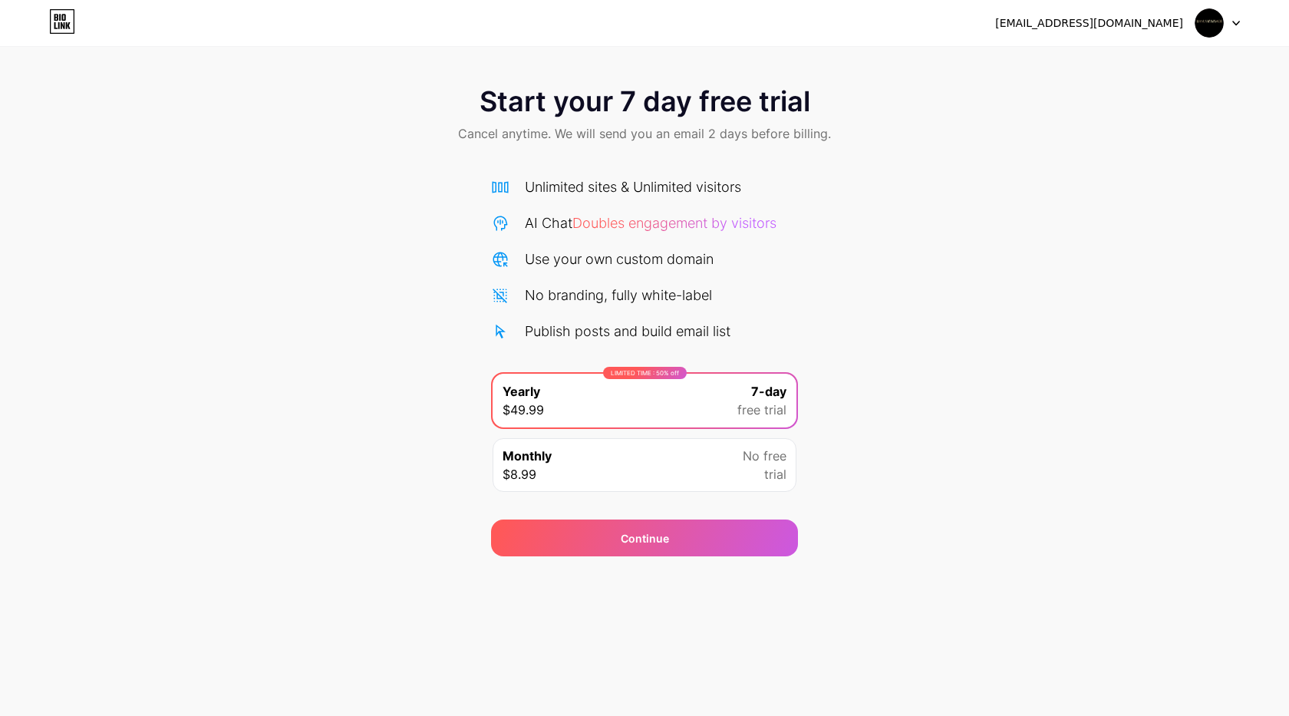
click at [1233, 27] on div at bounding box center [1218, 23] width 45 height 28
click at [221, 23] on div "[EMAIL_ADDRESS][DOMAIN_NAME] Logout" at bounding box center [644, 23] width 1289 height 28
